Goal: Transaction & Acquisition: Purchase product/service

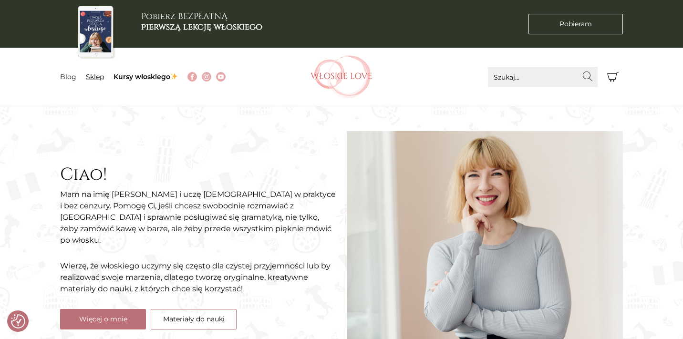
click at [95, 79] on link "Sklep" at bounding box center [95, 76] width 18 height 9
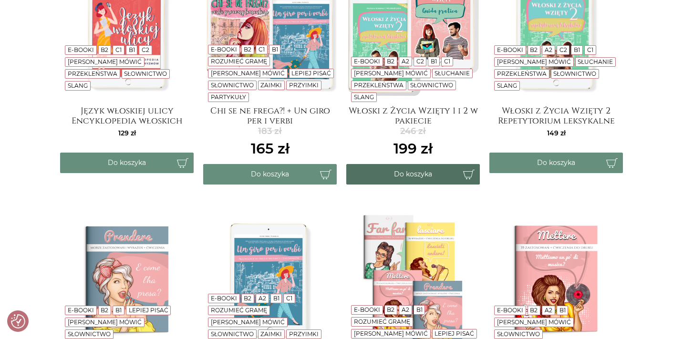
scroll to position [275, 0]
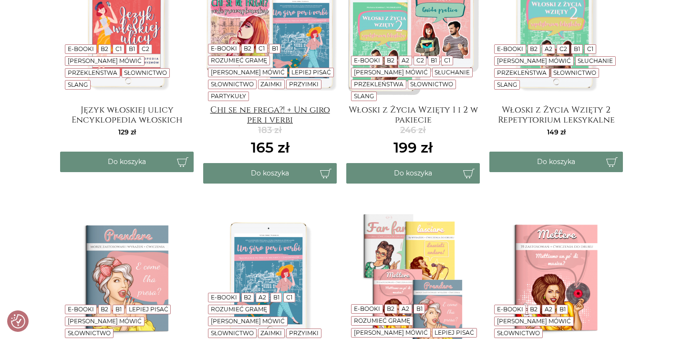
click at [309, 110] on h4 "Chi se ne frega?! + Un giro per i verbi" at bounding box center [270, 114] width 134 height 19
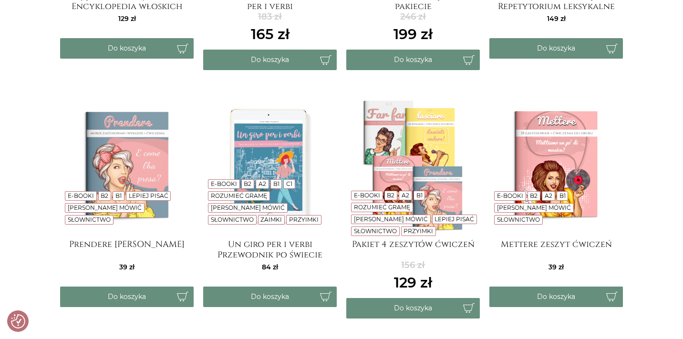
scroll to position [386, 0]
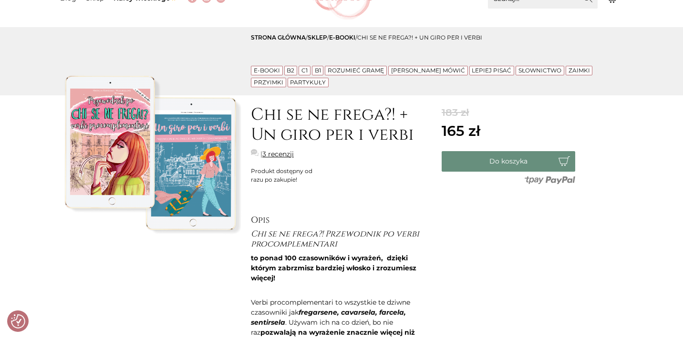
scroll to position [79, 0]
click at [287, 157] on link "3 recenzji" at bounding box center [277, 154] width 31 height 10
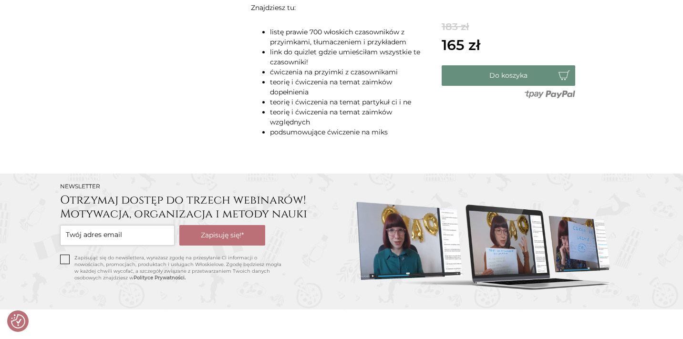
scroll to position [27, 0]
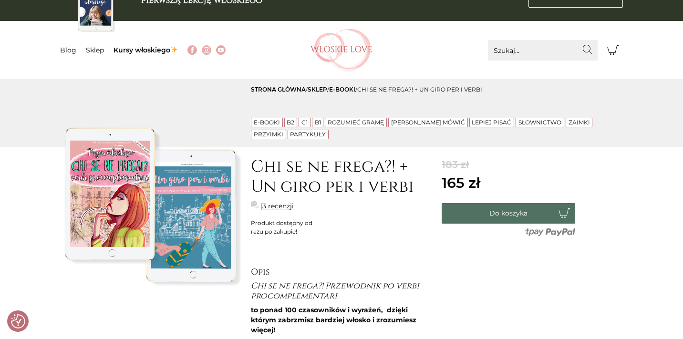
click at [490, 217] on button "Do koszyka" at bounding box center [509, 213] width 134 height 21
click at [610, 47] on icon "Koszyk" at bounding box center [612, 49] width 11 height 11
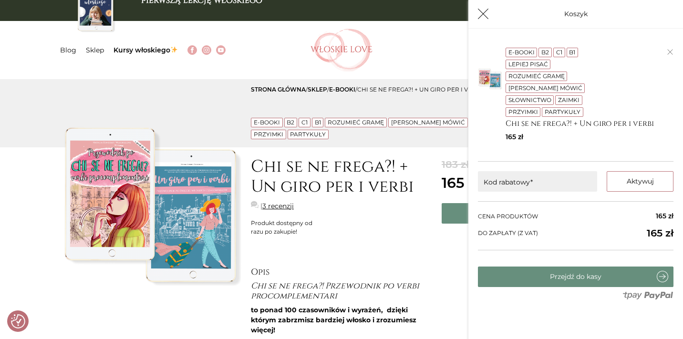
click at [475, 15] on button "Koszyk" at bounding box center [483, 14] width 21 height 21
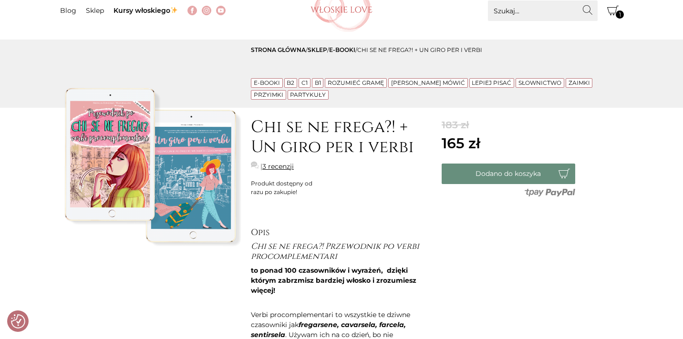
scroll to position [79, 0]
